Goal: Task Accomplishment & Management: Manage account settings

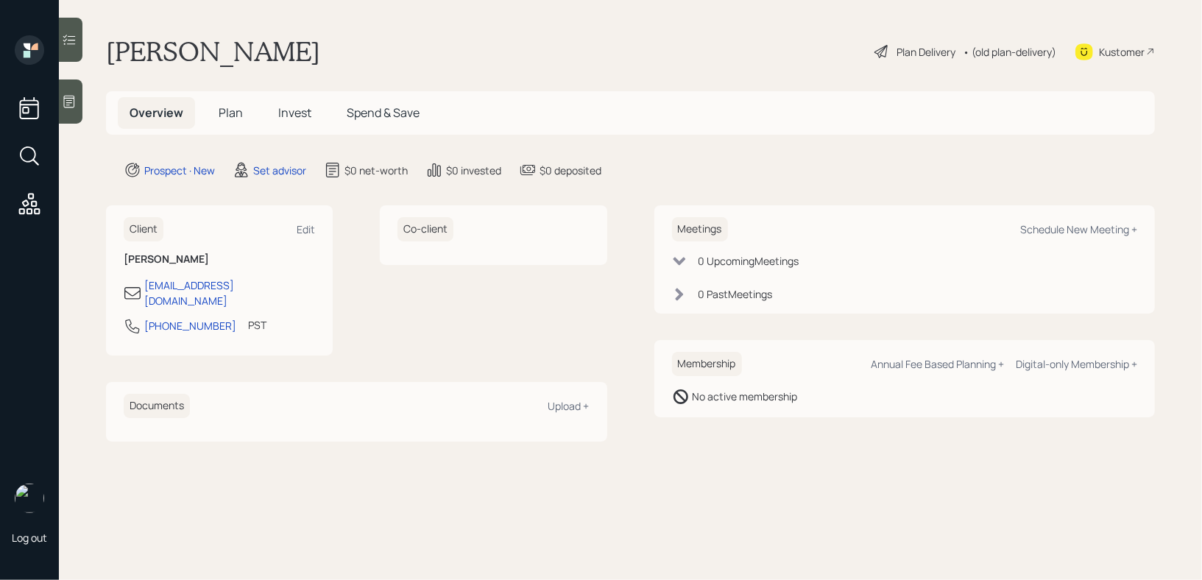
click at [64, 102] on icon at bounding box center [69, 102] width 11 height 13
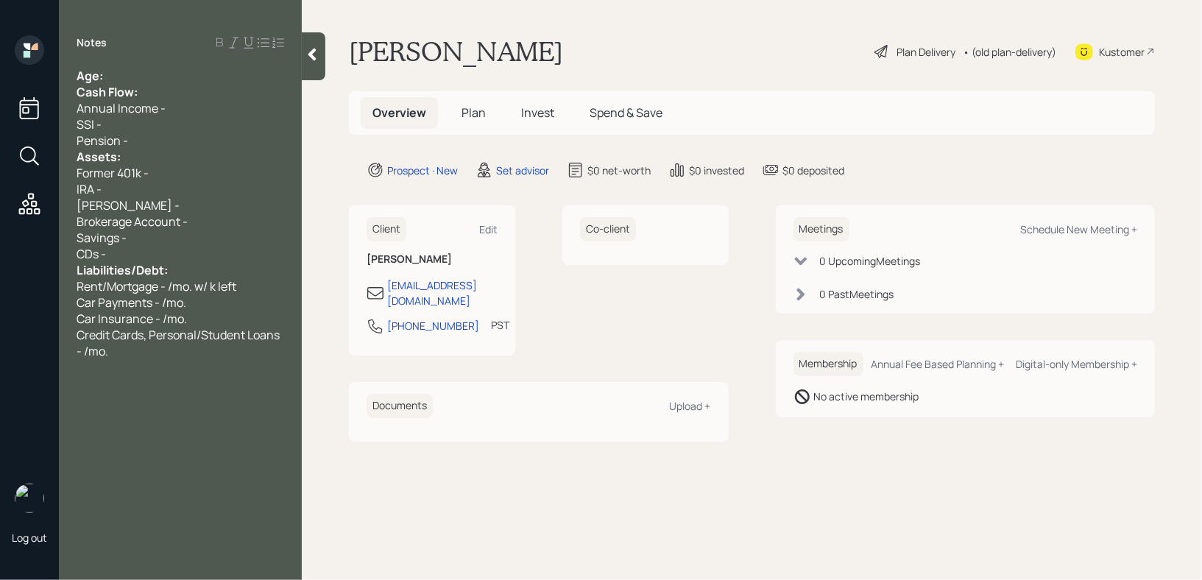
click at [177, 77] on div "Age:" at bounding box center [181, 76] width 208 height 16
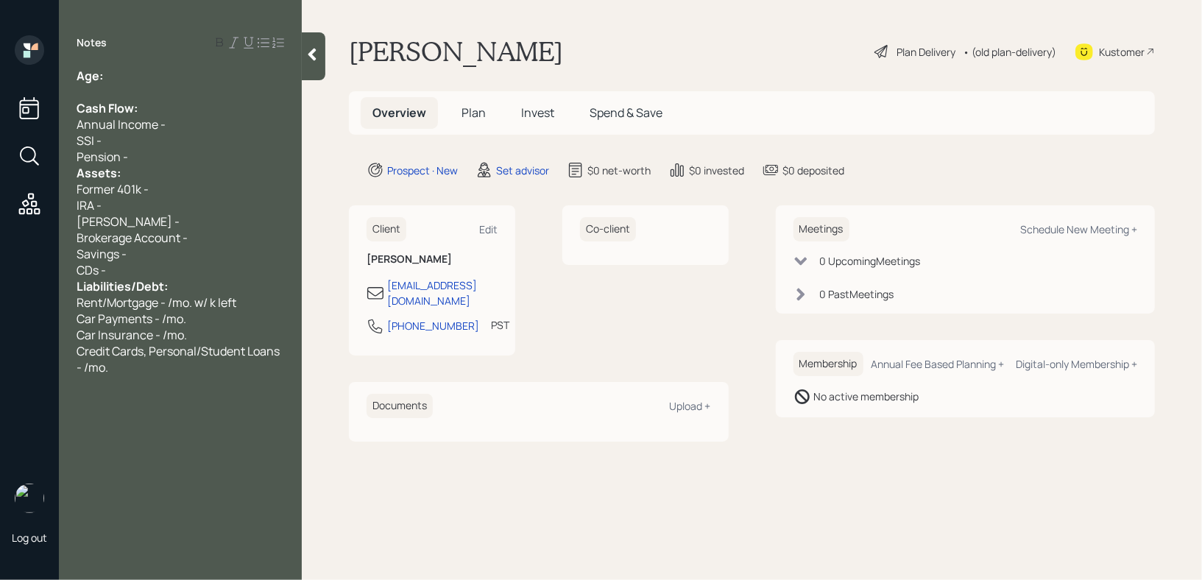
click at [164, 152] on div "Pension -" at bounding box center [181, 157] width 208 height 16
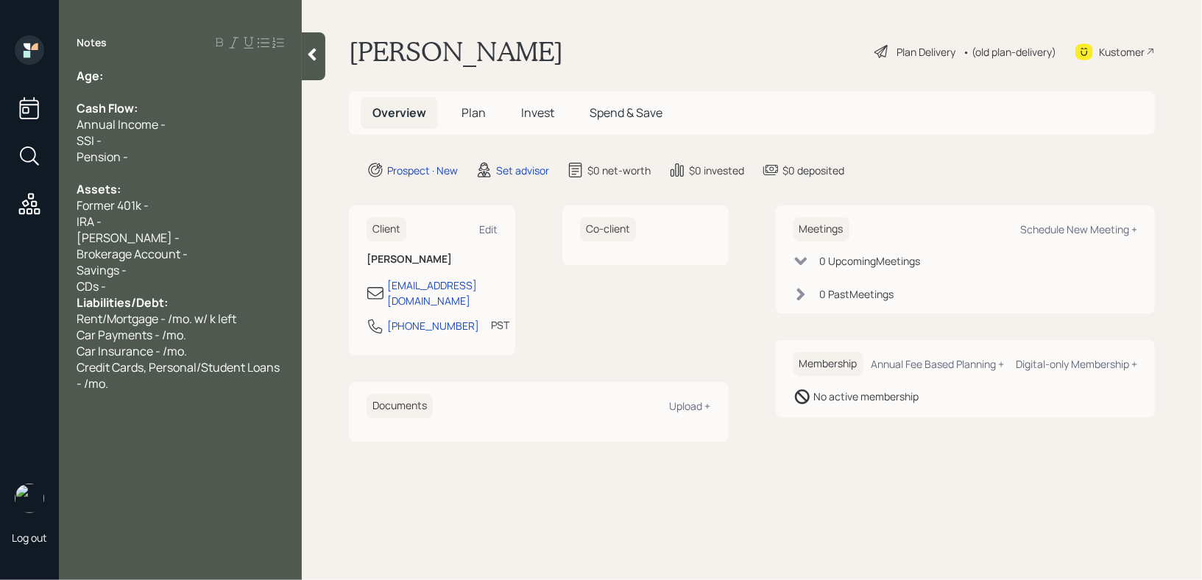
click at [183, 292] on div "CDs -" at bounding box center [181, 286] width 208 height 16
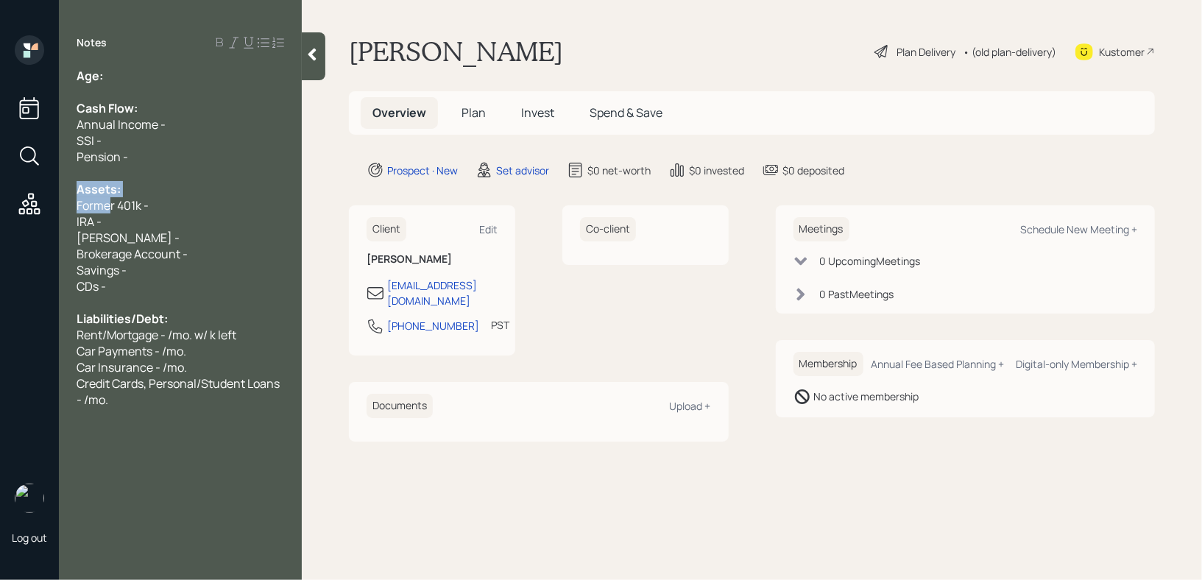
drag, startPoint x: 112, startPoint y: 205, endPoint x: 30, endPoint y: 194, distance: 82.5
click at [30, 194] on div "Log out Notes Age: Cash Flow: Annual Income - SSI - Pension - Assets: Former 40…" at bounding box center [601, 290] width 1202 height 580
click at [81, 198] on span "Former 401k -" at bounding box center [113, 205] width 72 height 16
click at [113, 206] on span "Former 401k -" at bounding box center [113, 205] width 72 height 16
drag, startPoint x: 116, startPoint y: 206, endPoint x: 0, endPoint y: 206, distance: 116.3
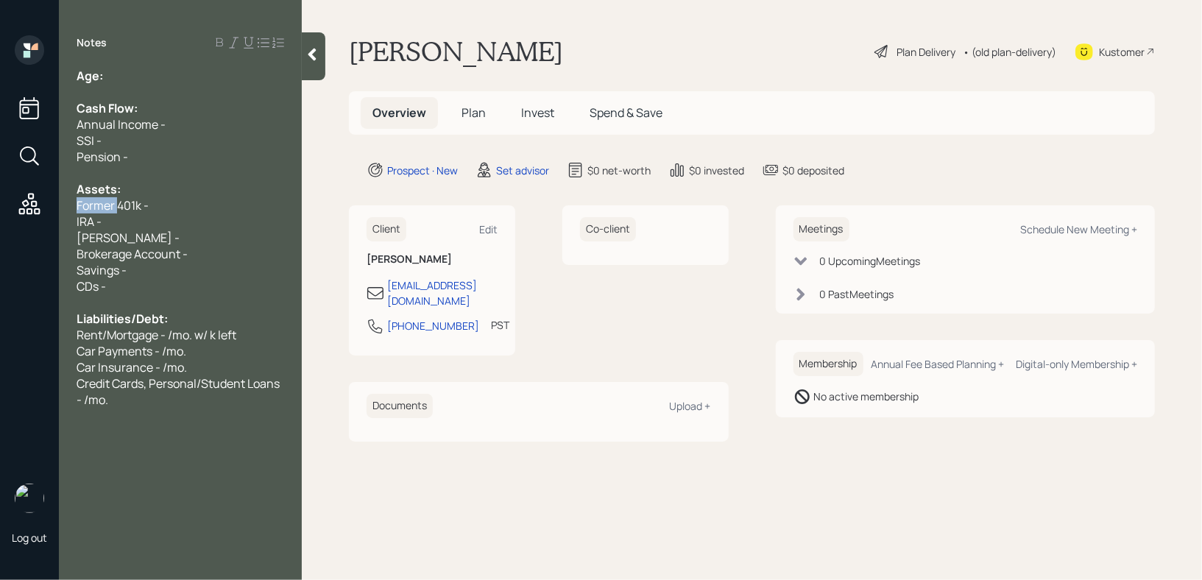
click at [0, 206] on div "Log out Notes Age: Cash Flow: Annual Income - SSI - Pension - Assets: Former 40…" at bounding box center [601, 290] width 1202 height 580
click at [216, 197] on div "Assets:" at bounding box center [181, 189] width 208 height 16
click at [204, 206] on div "Current 401k -" at bounding box center [181, 205] width 208 height 16
